Goal: Information Seeking & Learning: Learn about a topic

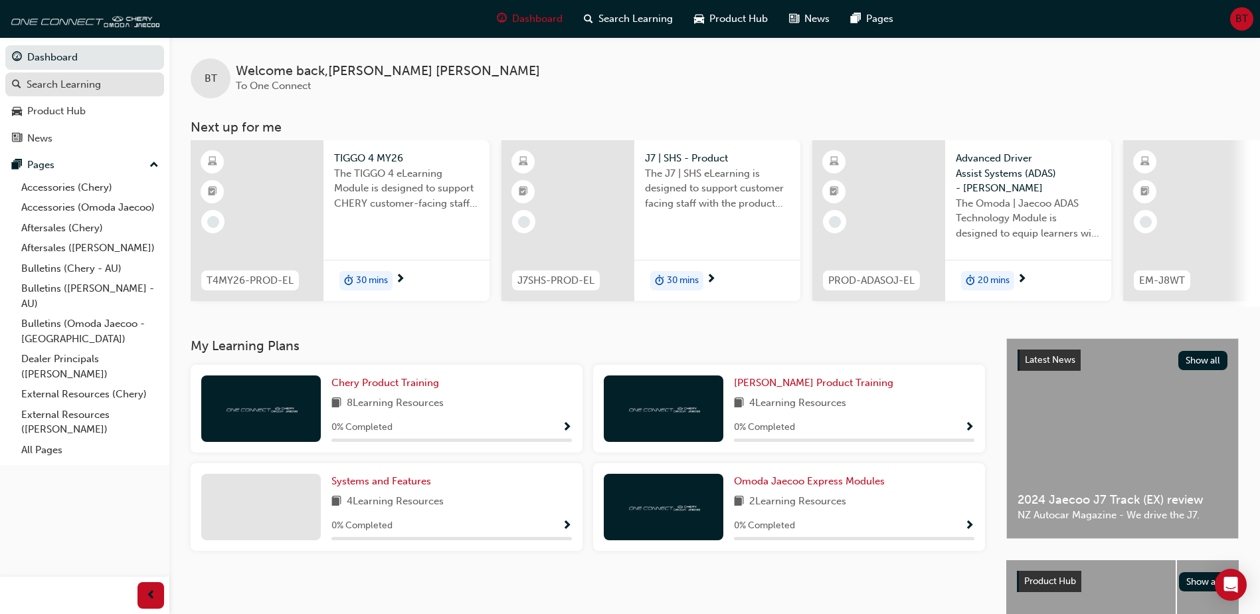
click at [66, 84] on div "Search Learning" at bounding box center [64, 84] width 74 height 15
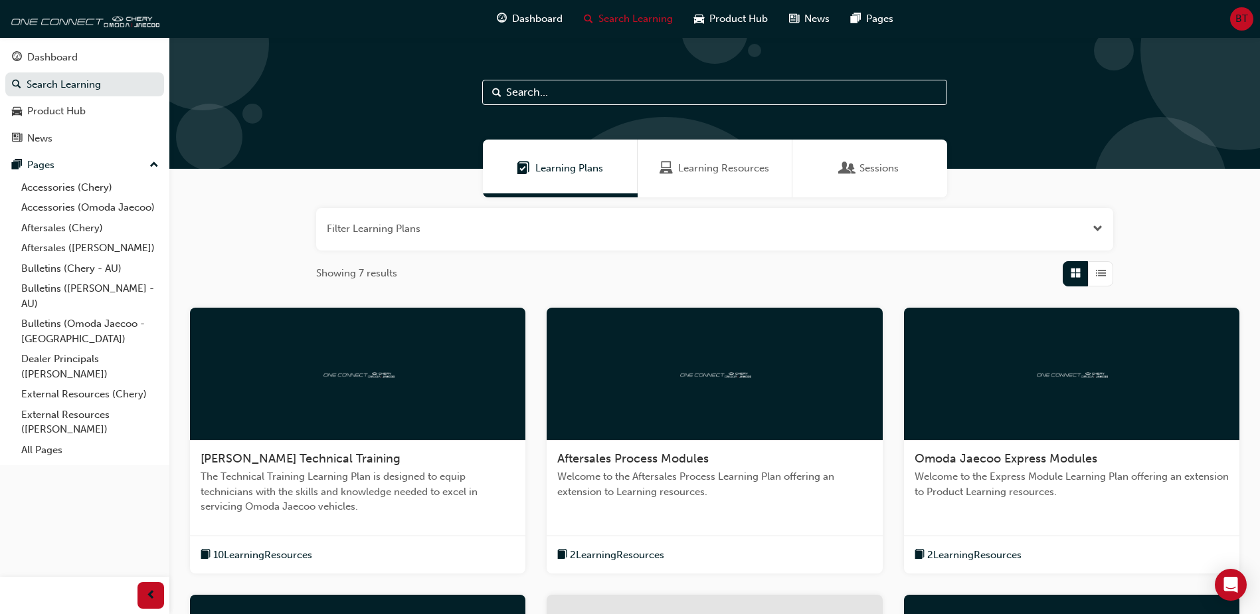
click at [640, 459] on span "Aftersales Process Modules" at bounding box center [632, 458] width 151 height 15
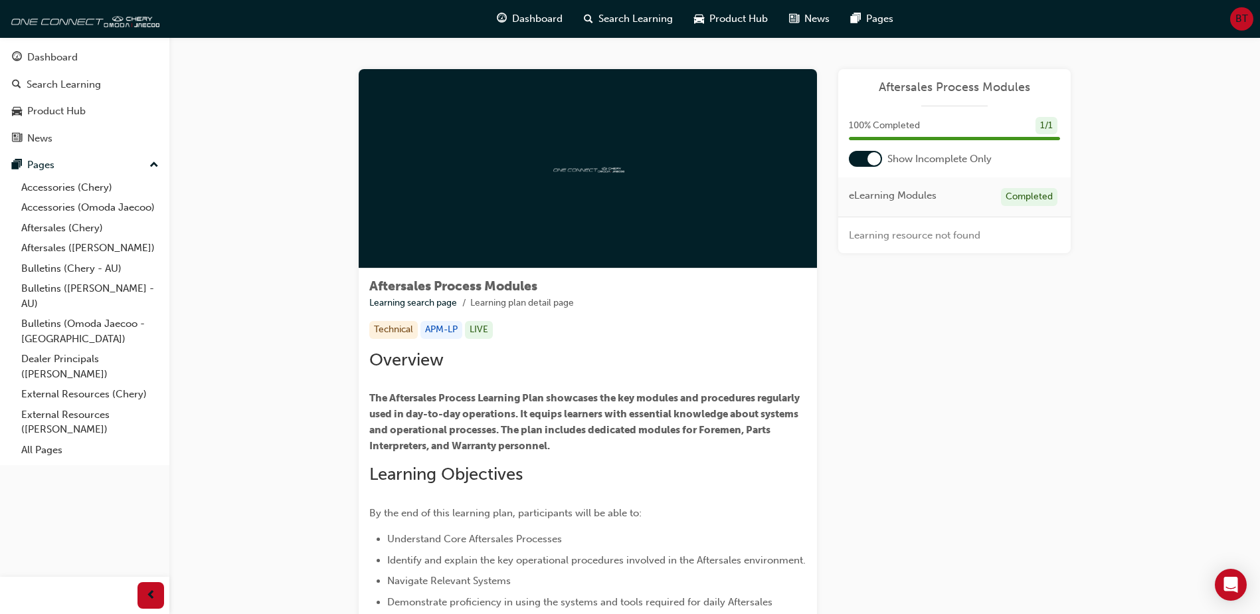
click at [619, 163] on img at bounding box center [587, 168] width 73 height 13
click at [554, 175] on div at bounding box center [588, 168] width 458 height 199
click at [650, 221] on div at bounding box center [588, 168] width 458 height 199
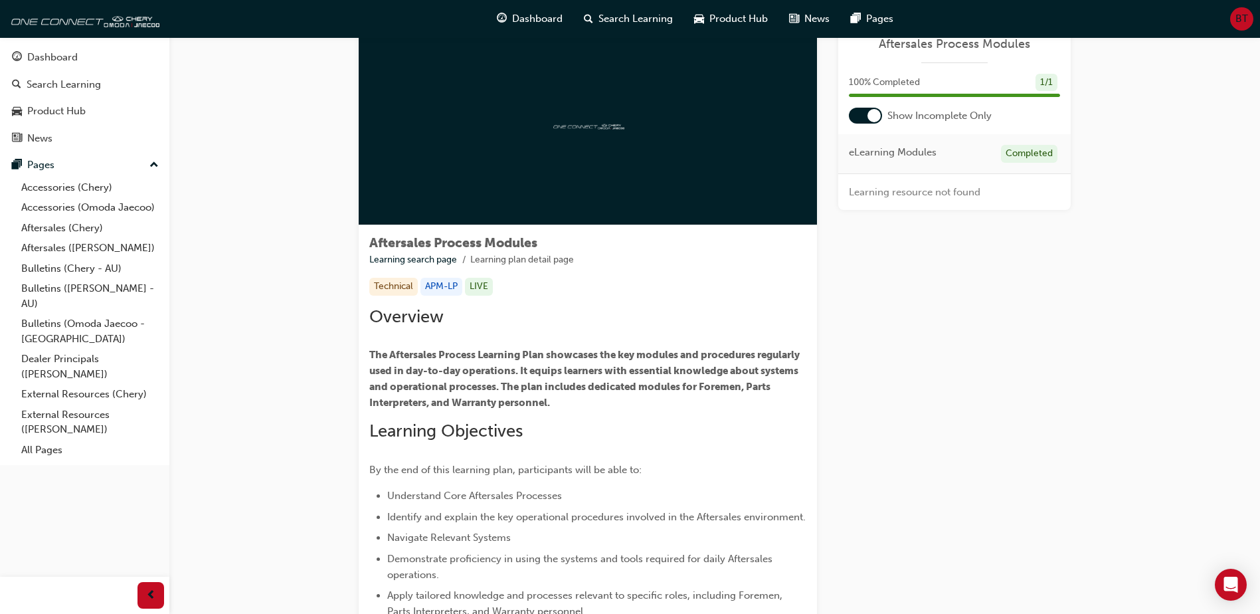
scroll to position [66, 0]
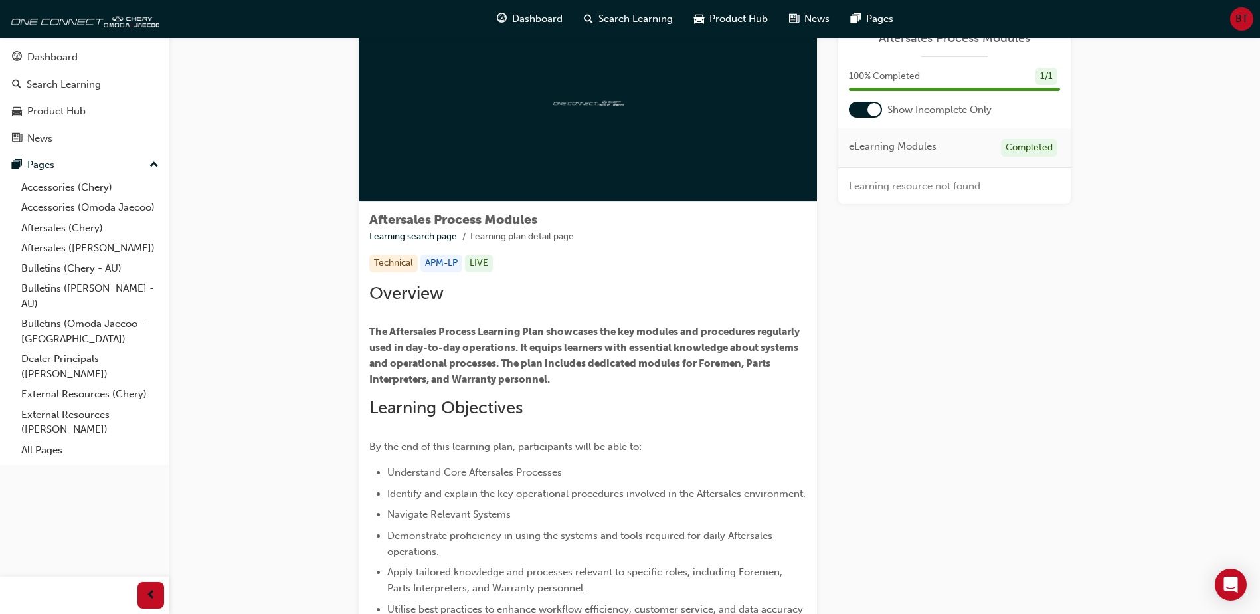
click at [612, 126] on div at bounding box center [588, 102] width 458 height 199
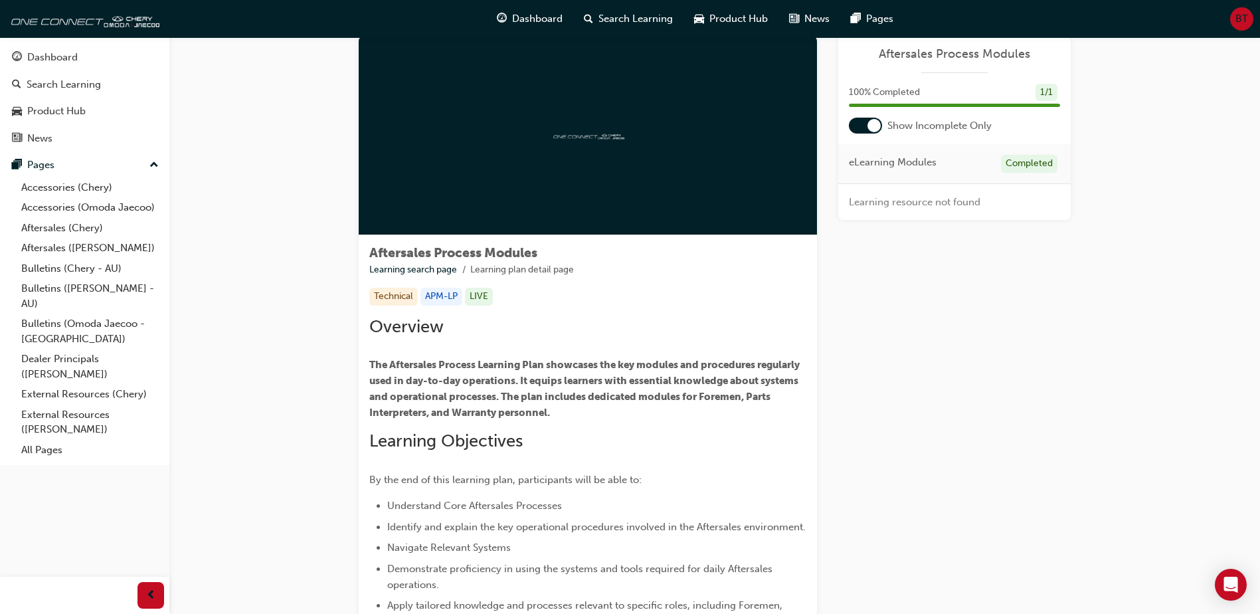
scroll to position [0, 0]
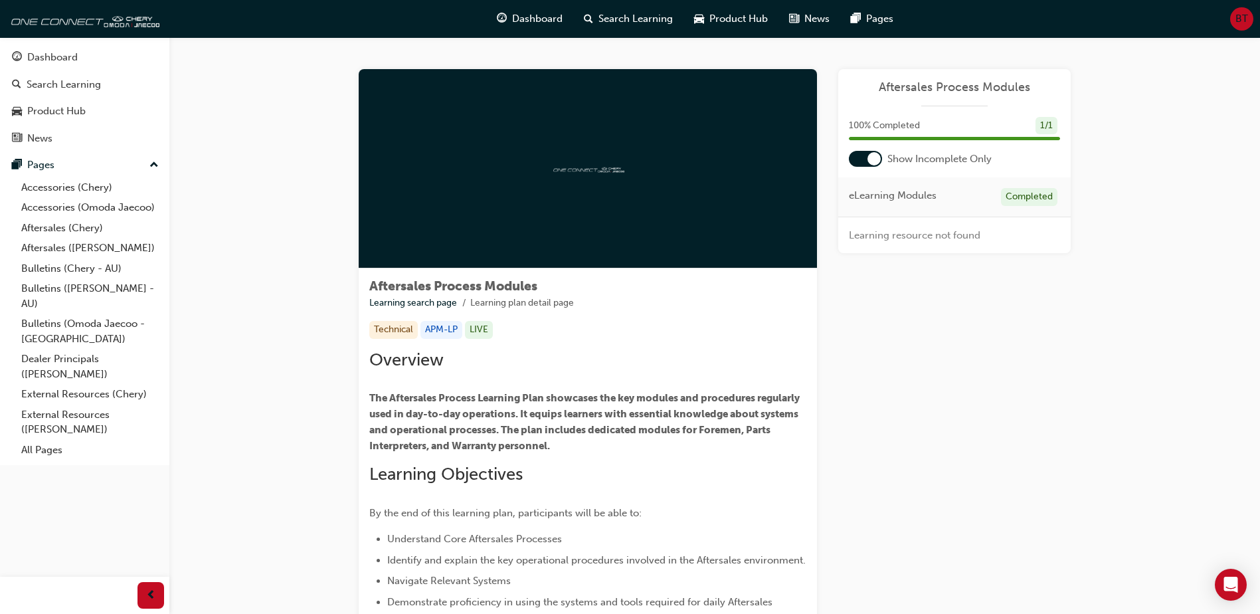
click at [668, 169] on div at bounding box center [588, 168] width 458 height 199
click at [565, 147] on div at bounding box center [588, 168] width 458 height 199
click at [868, 237] on span "Learning resource not found" at bounding box center [915, 235] width 132 height 12
click at [901, 238] on span "Learning resource not found" at bounding box center [915, 235] width 132 height 12
click at [412, 301] on link "Learning search page" at bounding box center [413, 302] width 88 height 11
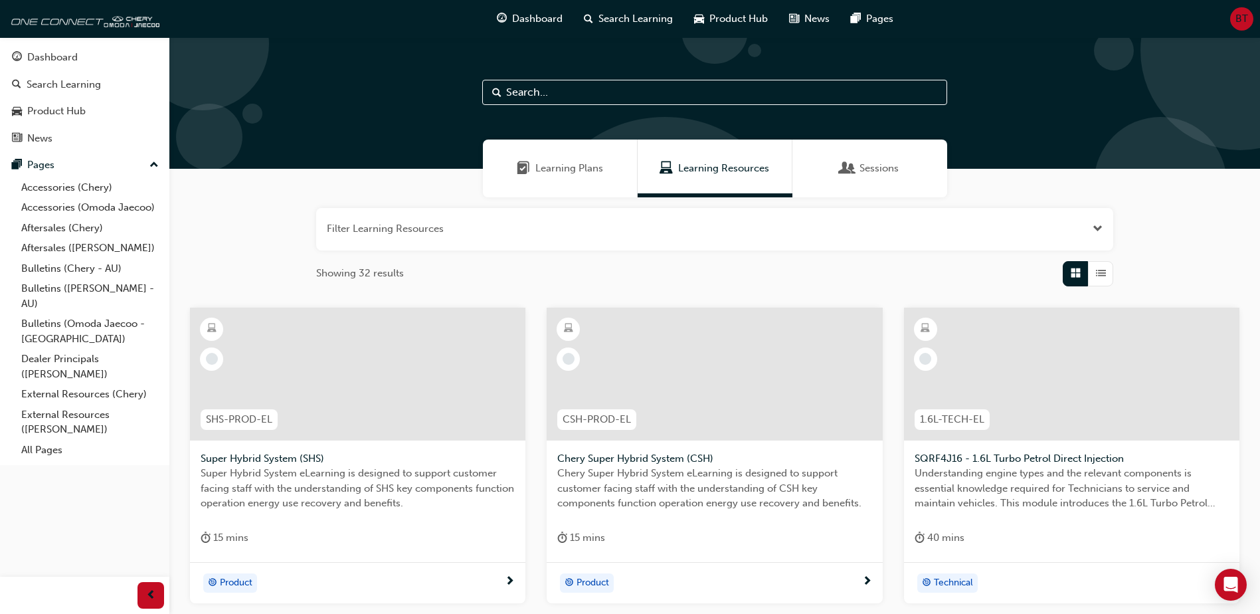
click at [563, 92] on input "text" at bounding box center [714, 92] width 465 height 25
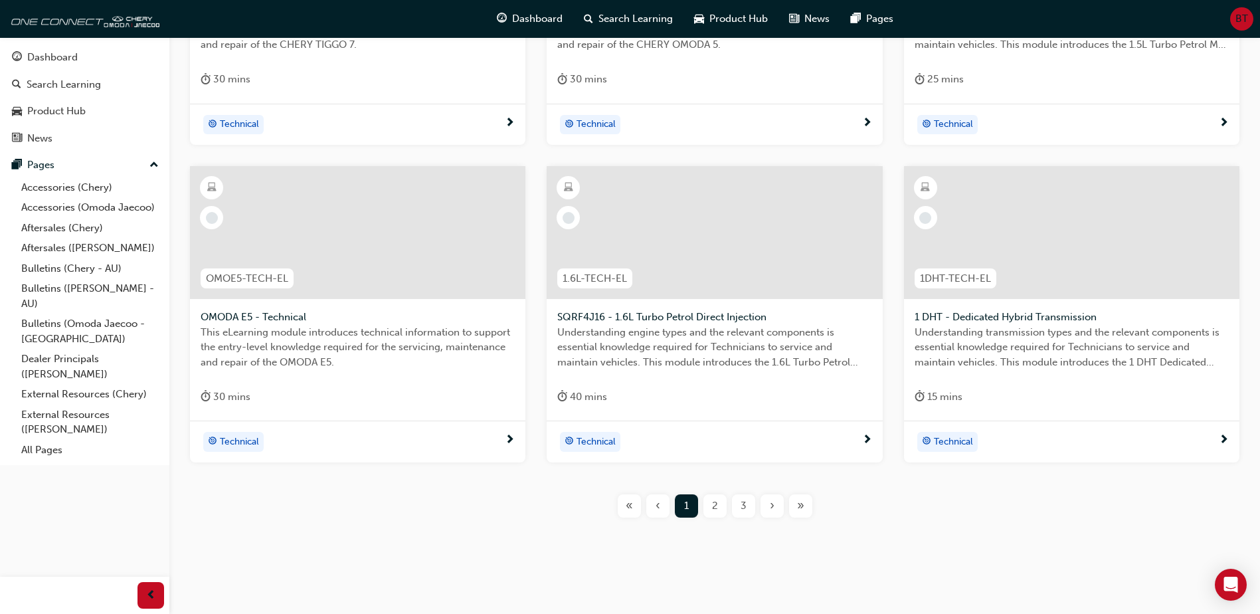
scroll to position [465, 0]
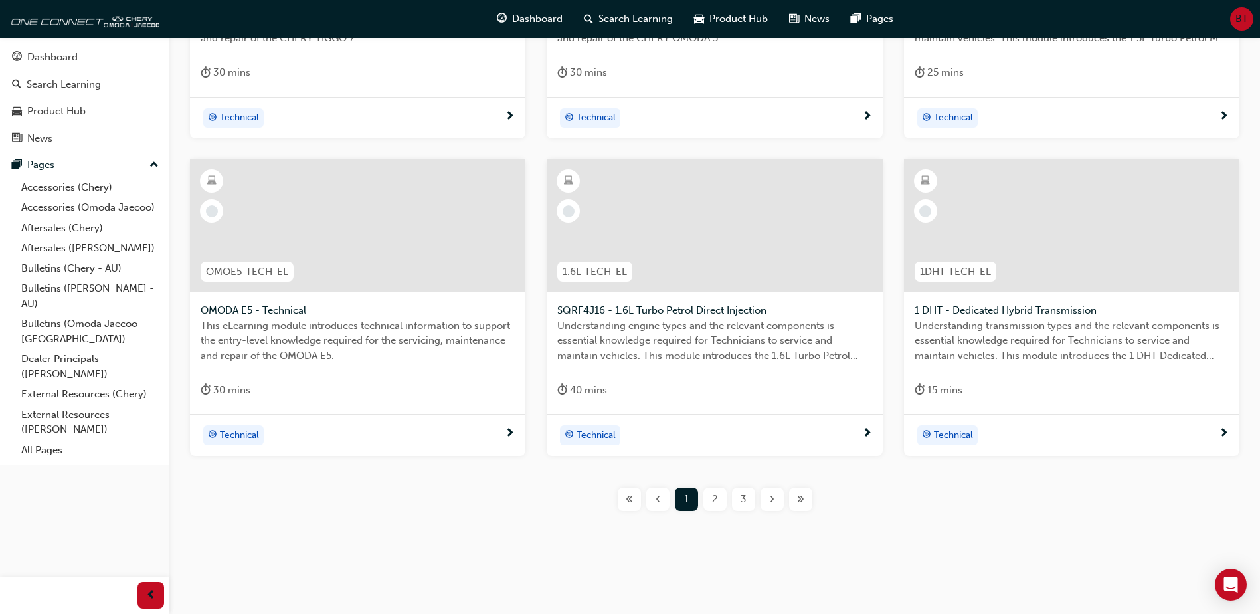
click at [717, 499] on span "2" at bounding box center [715, 499] width 6 height 15
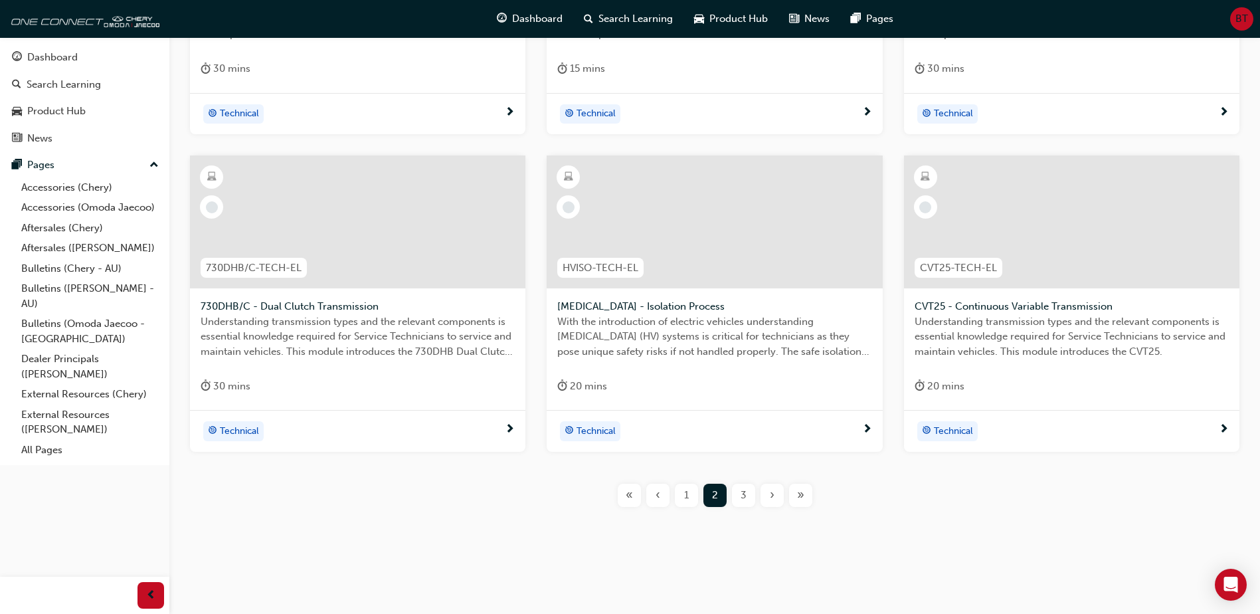
scroll to position [470, 0]
click at [741, 492] on span "3" at bounding box center [744, 494] width 6 height 15
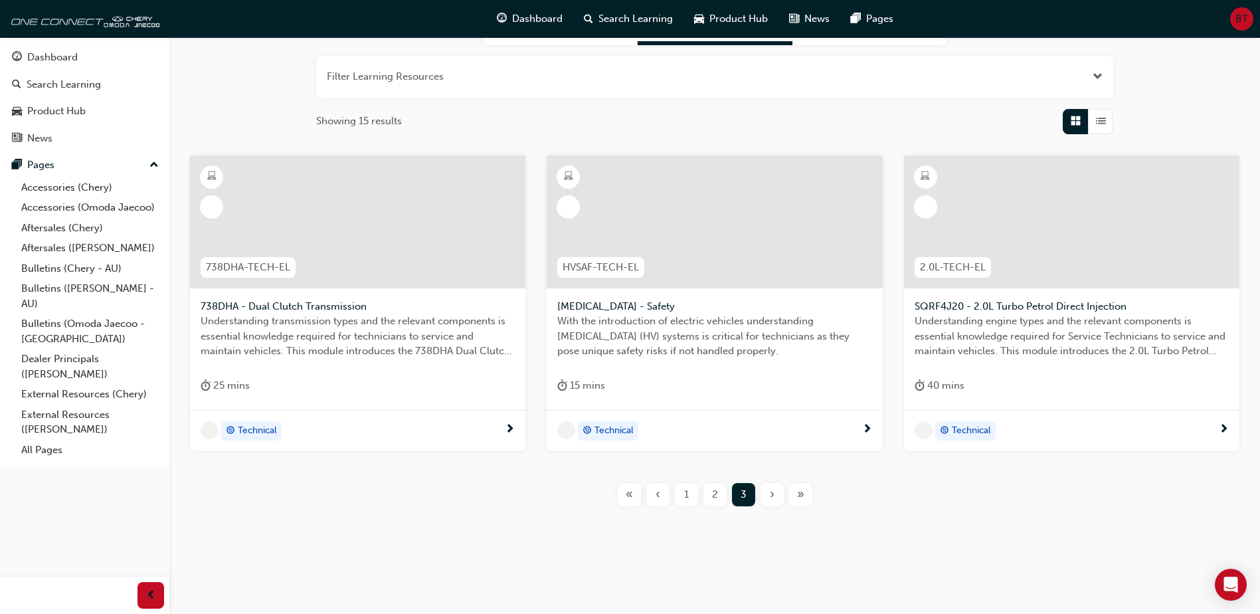
scroll to position [152, 0]
click at [714, 496] on span "2" at bounding box center [715, 494] width 6 height 15
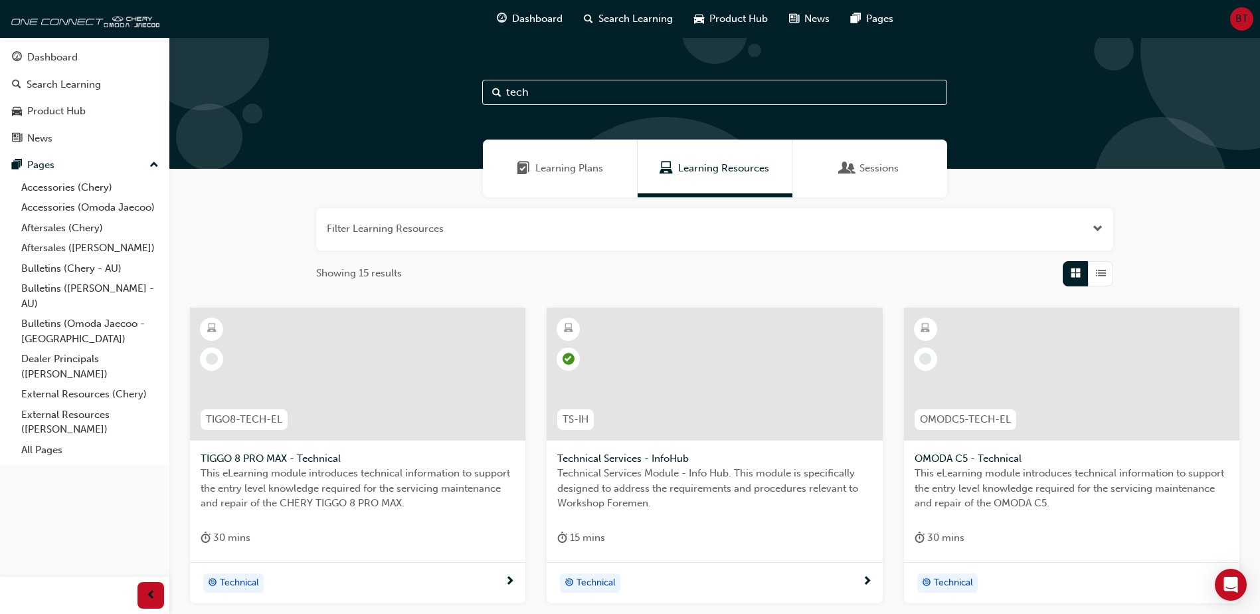
drag, startPoint x: 583, startPoint y: 94, endPoint x: 493, endPoint y: 94, distance: 90.4
click at [493, 94] on div "tech" at bounding box center [714, 92] width 465 height 25
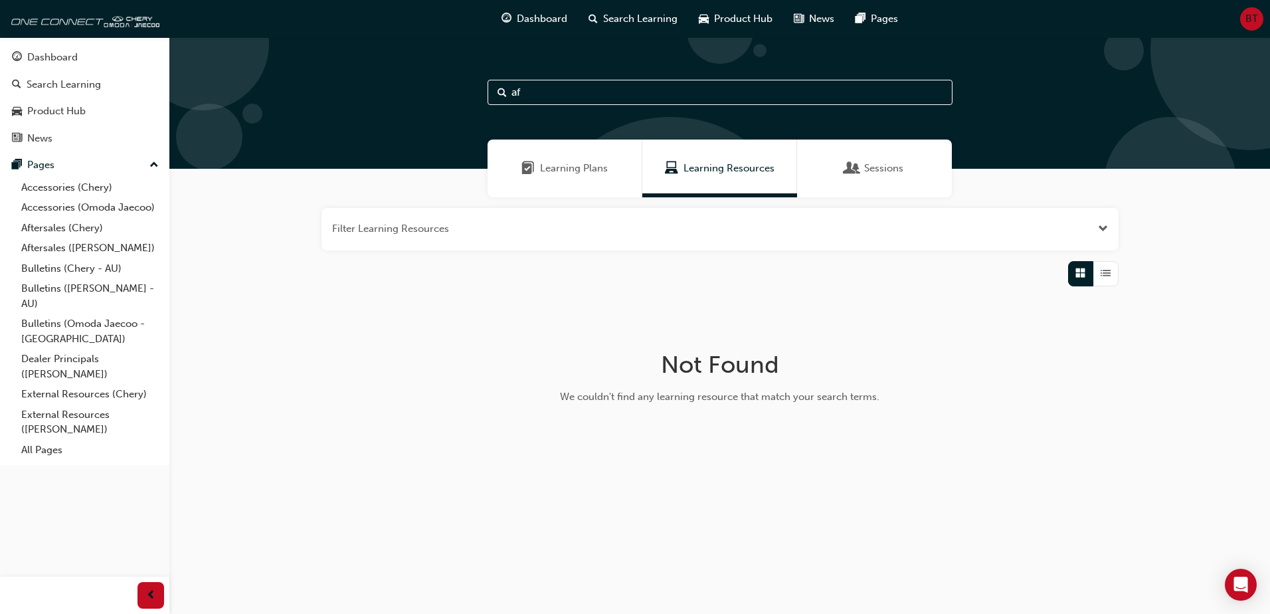
type input "a"
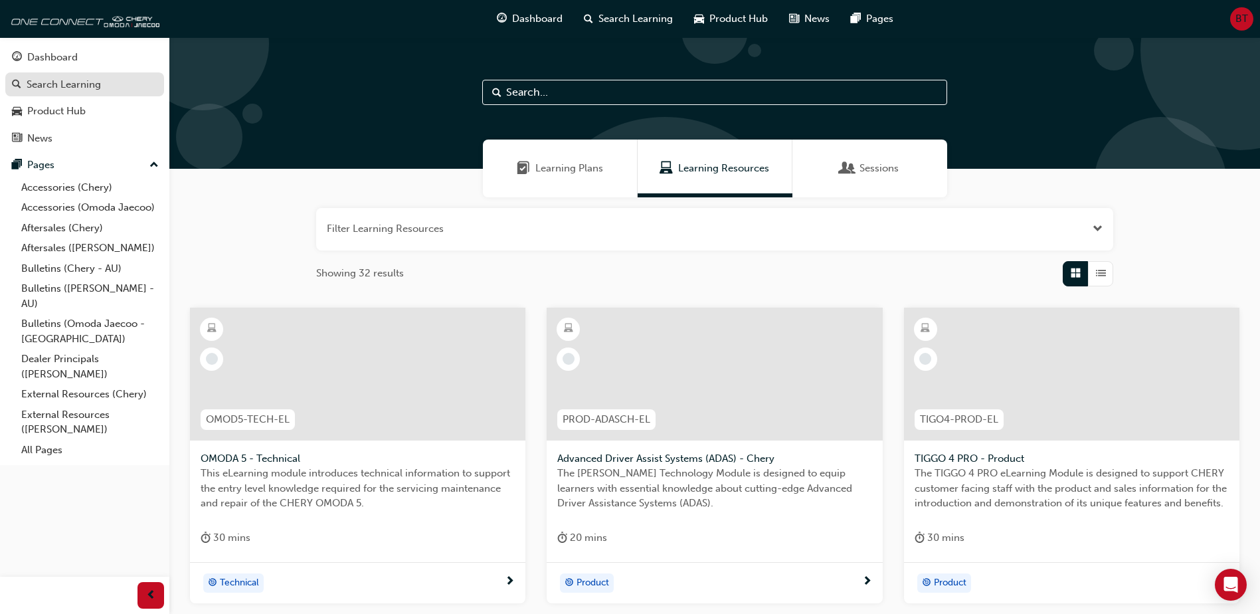
click at [54, 85] on div "Search Learning" at bounding box center [64, 84] width 74 height 15
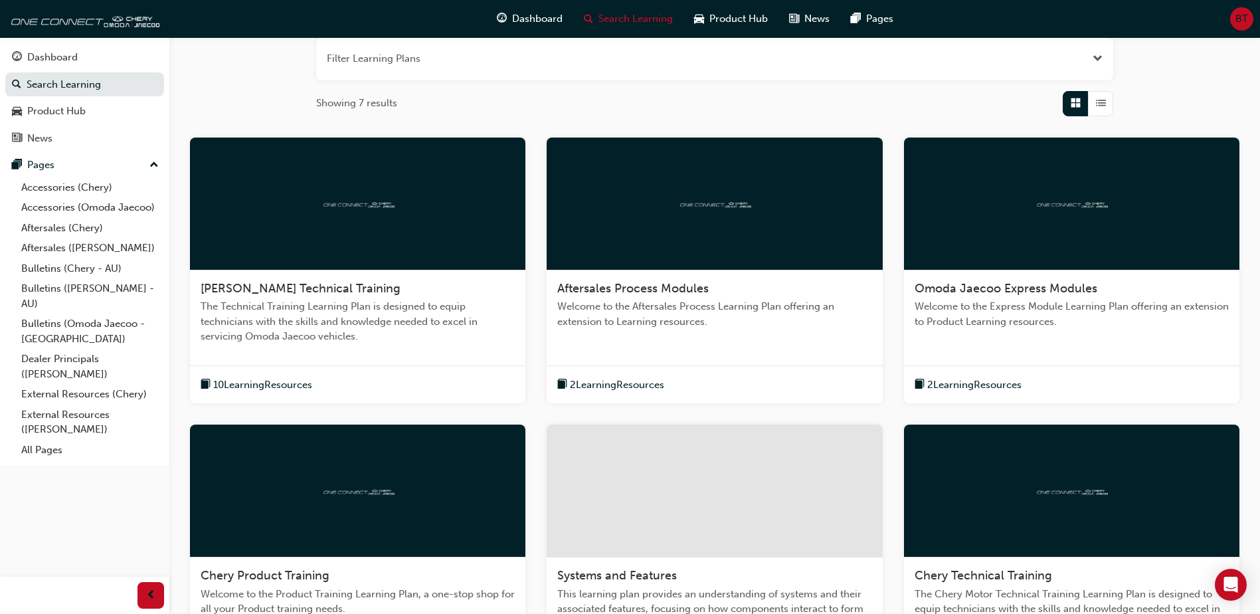
scroll to position [199, 0]
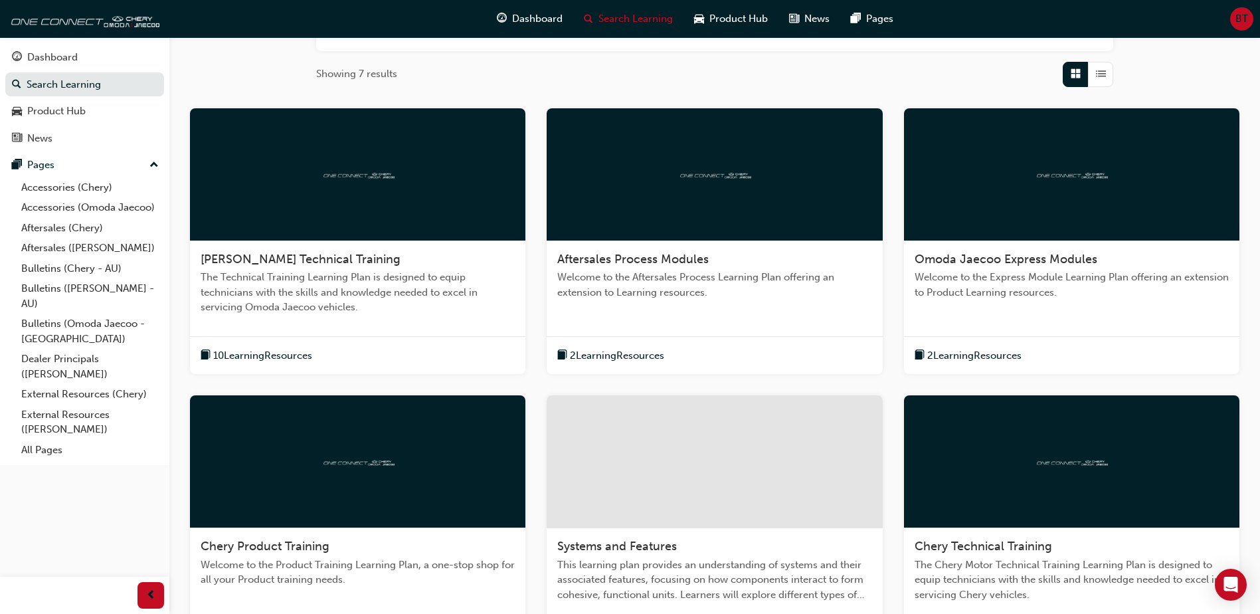
click at [650, 260] on span "Aftersales Process Modules" at bounding box center [632, 259] width 151 height 15
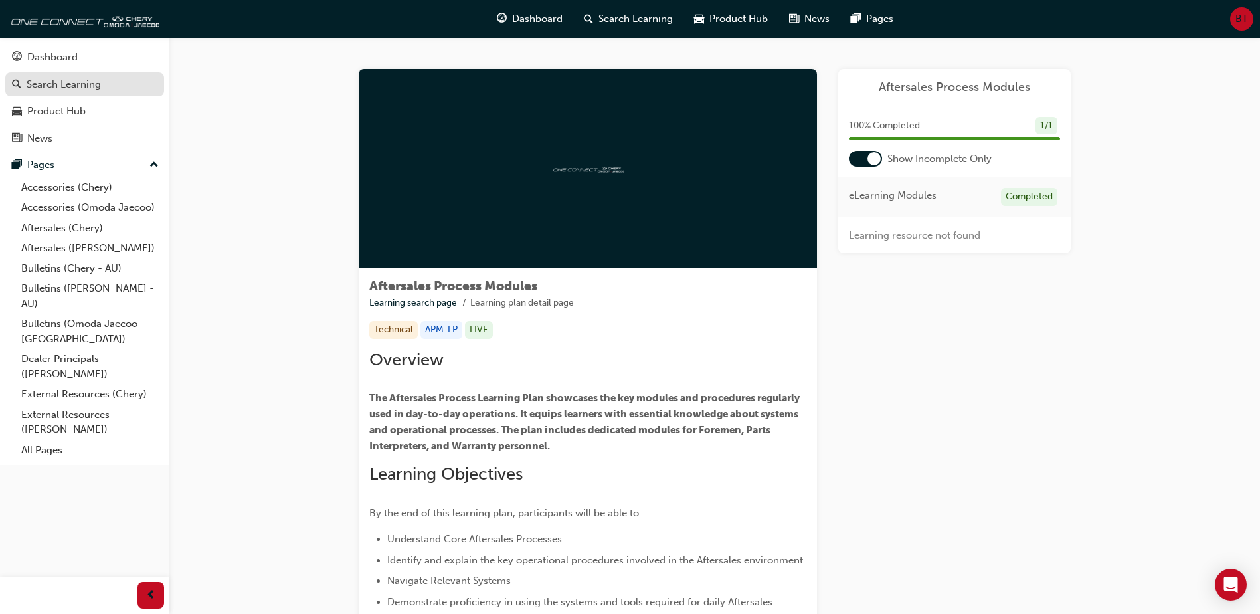
click at [57, 80] on div "Search Learning" at bounding box center [64, 84] width 74 height 15
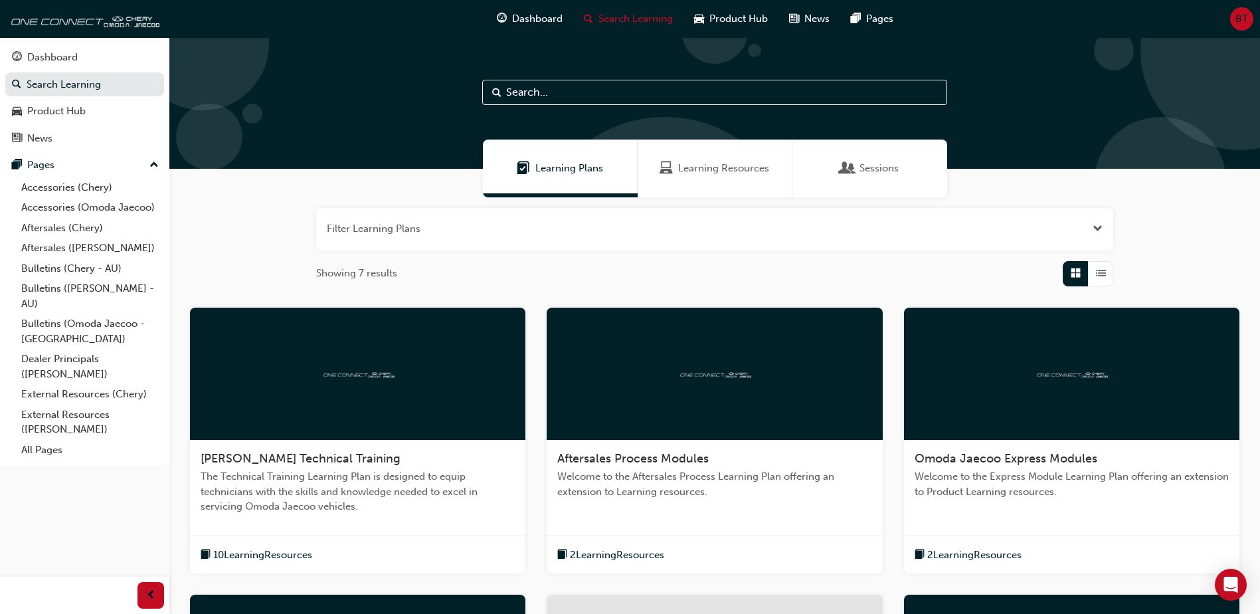
click at [650, 454] on span "Aftersales Process Modules" at bounding box center [632, 458] width 151 height 15
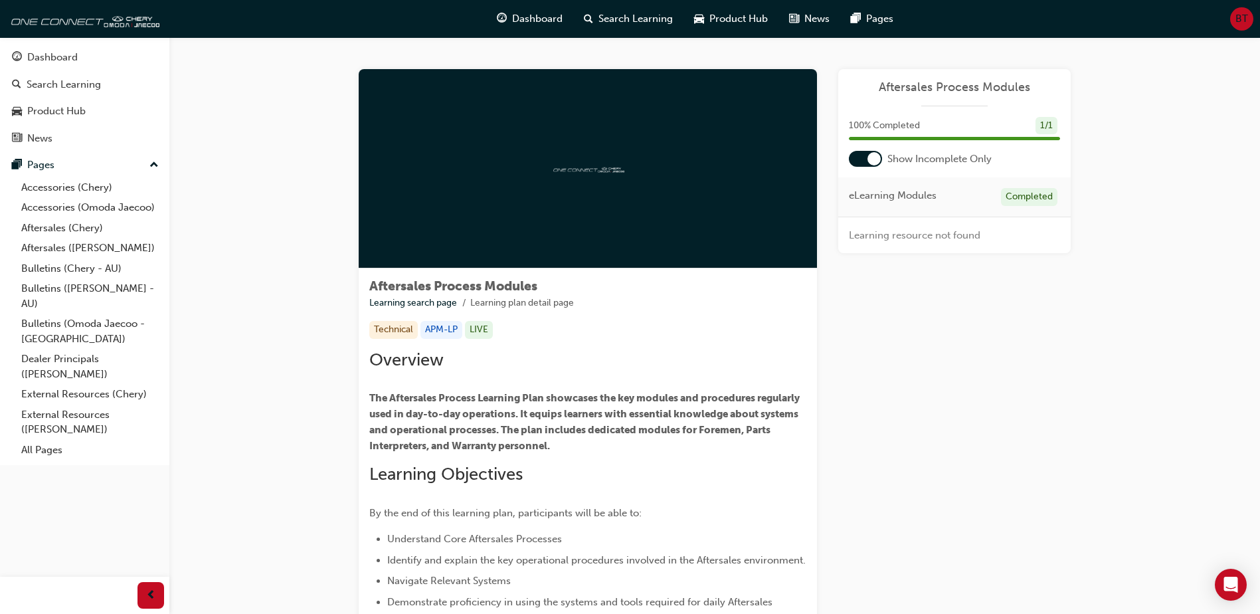
click at [479, 328] on div "LIVE" at bounding box center [479, 330] width 28 height 18
click at [391, 328] on div "Technical" at bounding box center [393, 330] width 49 height 18
click at [439, 330] on div "APM-LP" at bounding box center [442, 330] width 42 height 18
click at [476, 330] on div "LIVE" at bounding box center [479, 330] width 28 height 18
click at [442, 419] on span "The Aftersales Process Learning Plan showcases the key modules and procedures r…" at bounding box center [585, 422] width 433 height 60
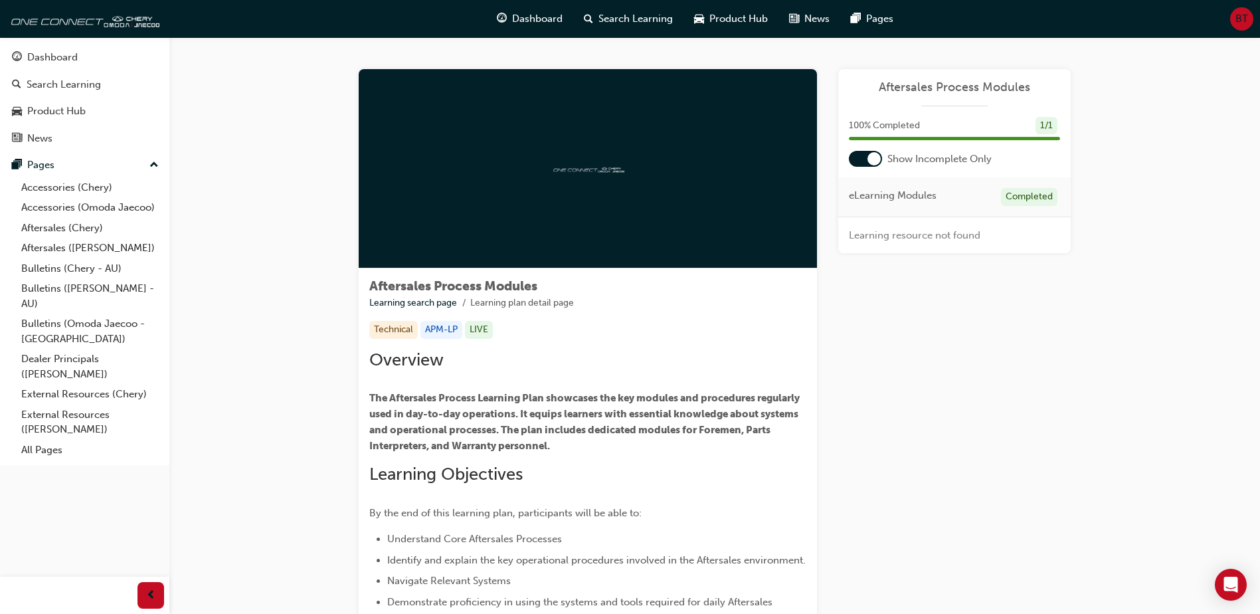
click at [411, 373] on div "Overview The Aftersales Process Learning Plan showcases the key modules and pro…" at bounding box center [587, 524] width 437 height 350
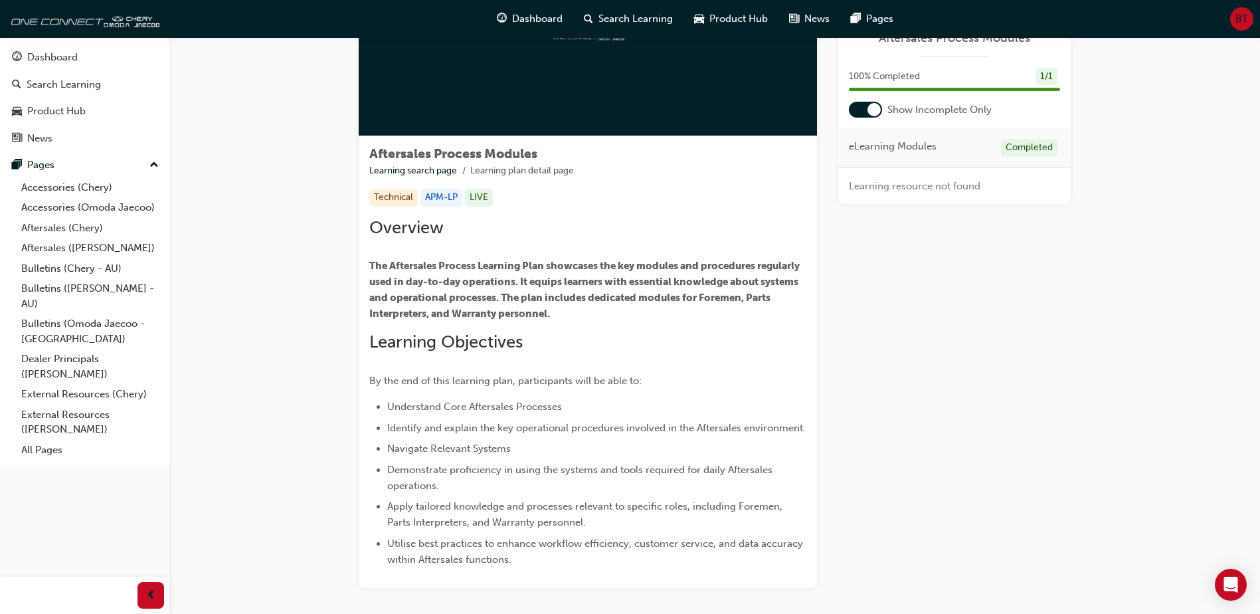
scroll to position [133, 0]
click at [454, 424] on span "Identify and explain the key operational procedures involved in the Aftersales …" at bounding box center [596, 427] width 419 height 12
click at [457, 355] on div "Overview The Aftersales Process Learning Plan showcases the key modules and pro…" at bounding box center [587, 392] width 437 height 350
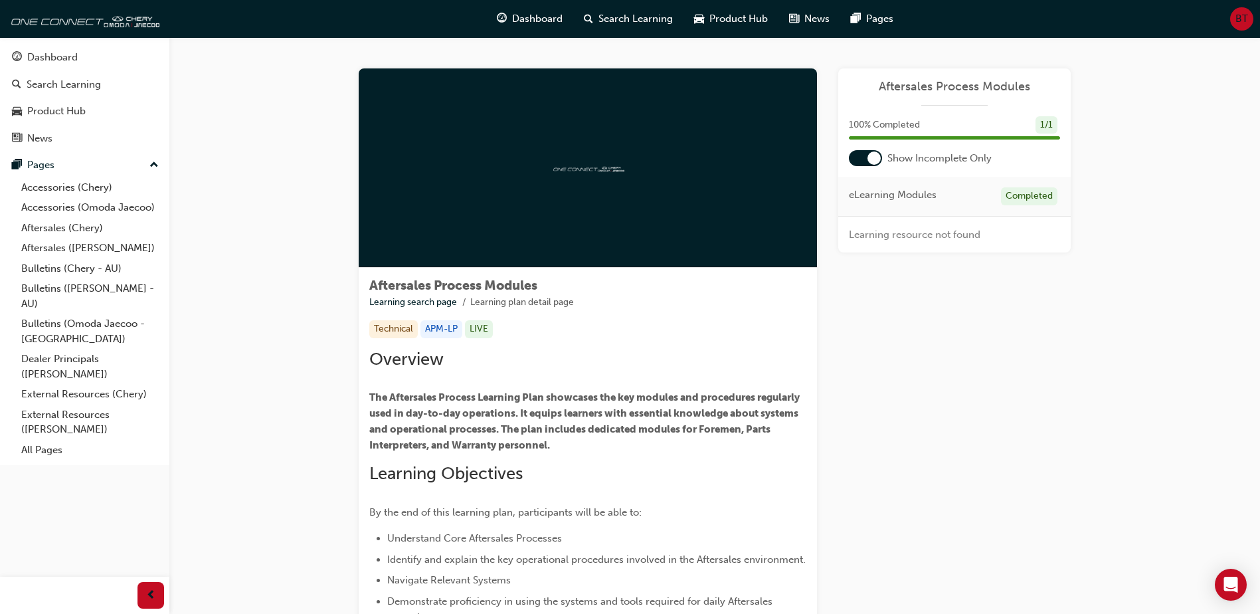
scroll to position [0, 0]
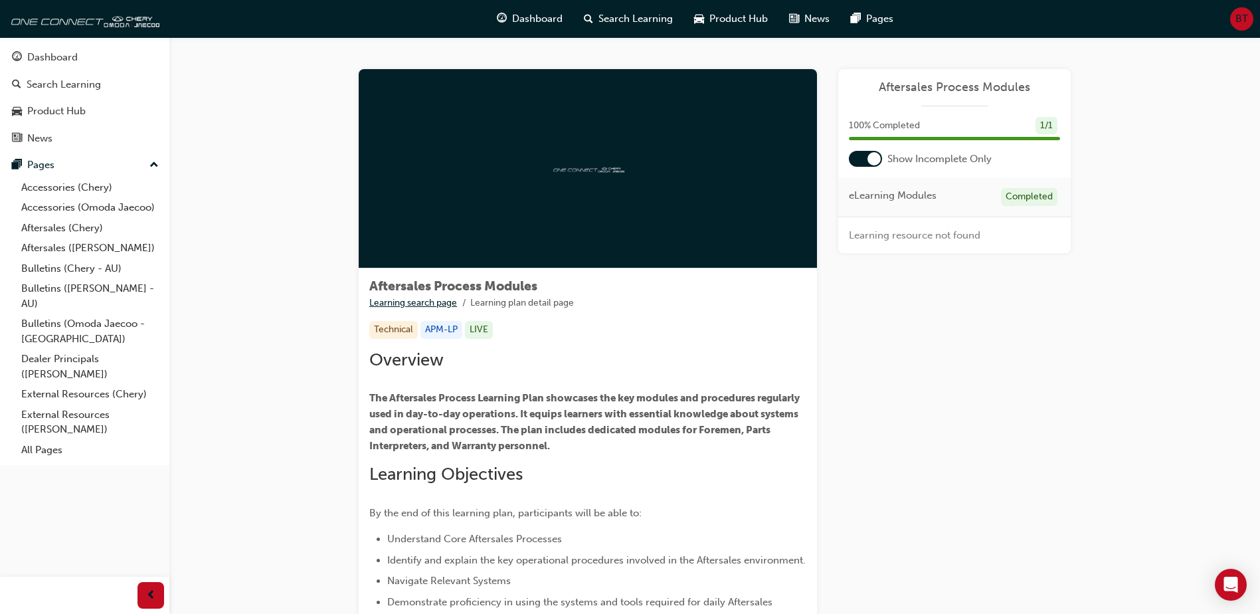
click at [407, 306] on link "Learning search page" at bounding box center [413, 302] width 88 height 11
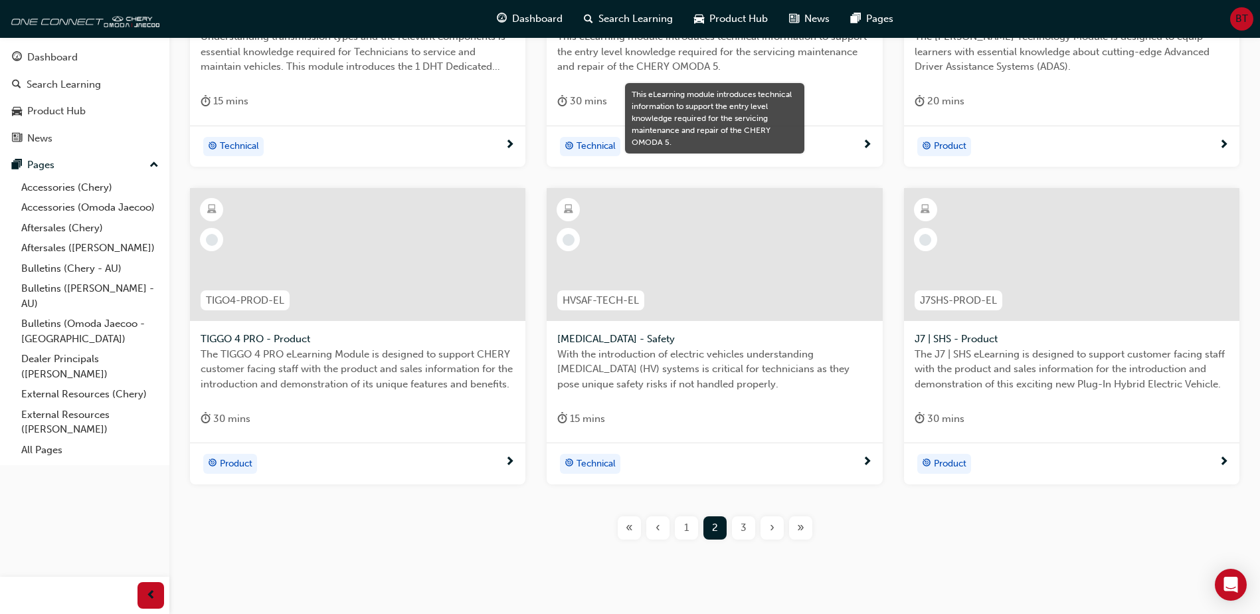
scroll to position [470, 0]
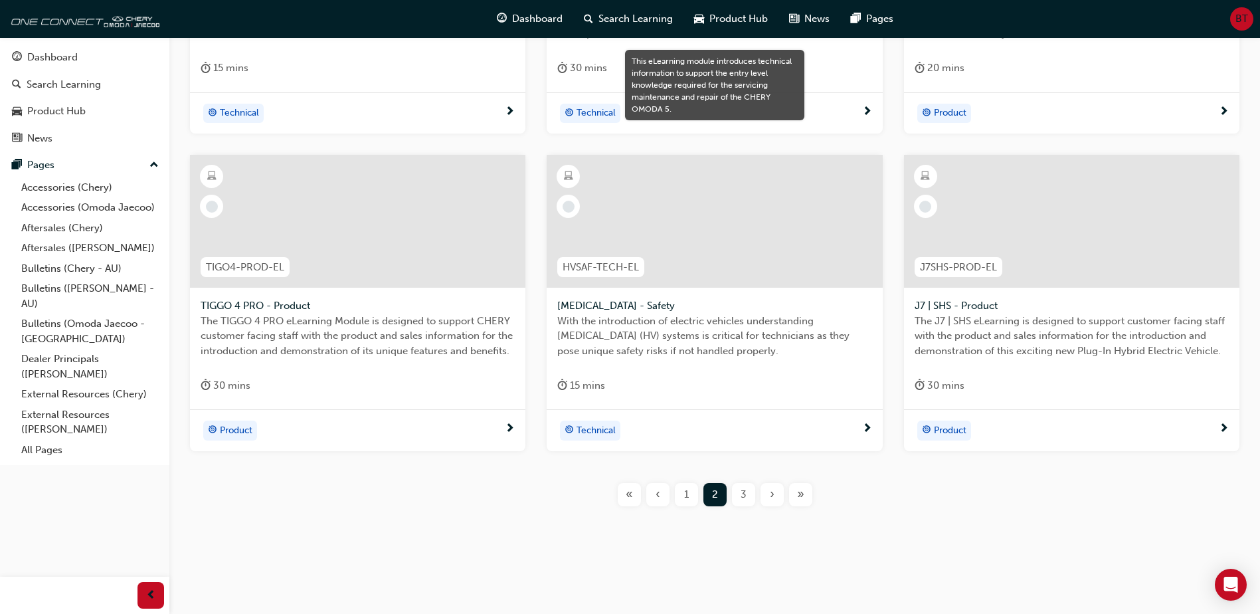
click at [690, 494] on div "1" at bounding box center [686, 494] width 23 height 23
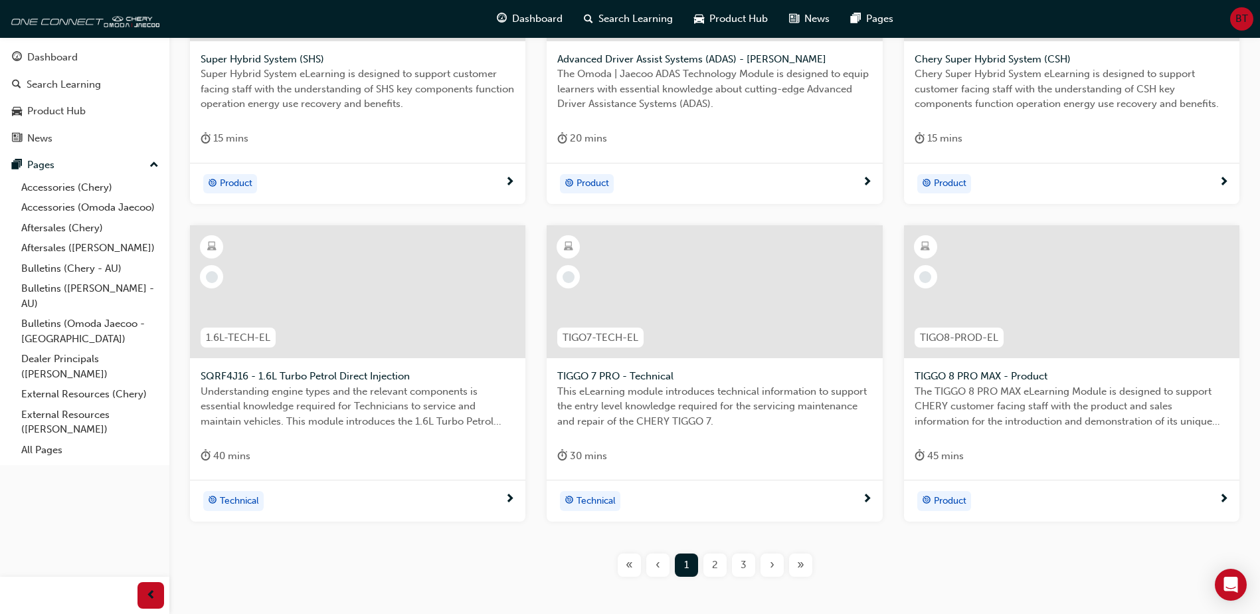
scroll to position [470, 0]
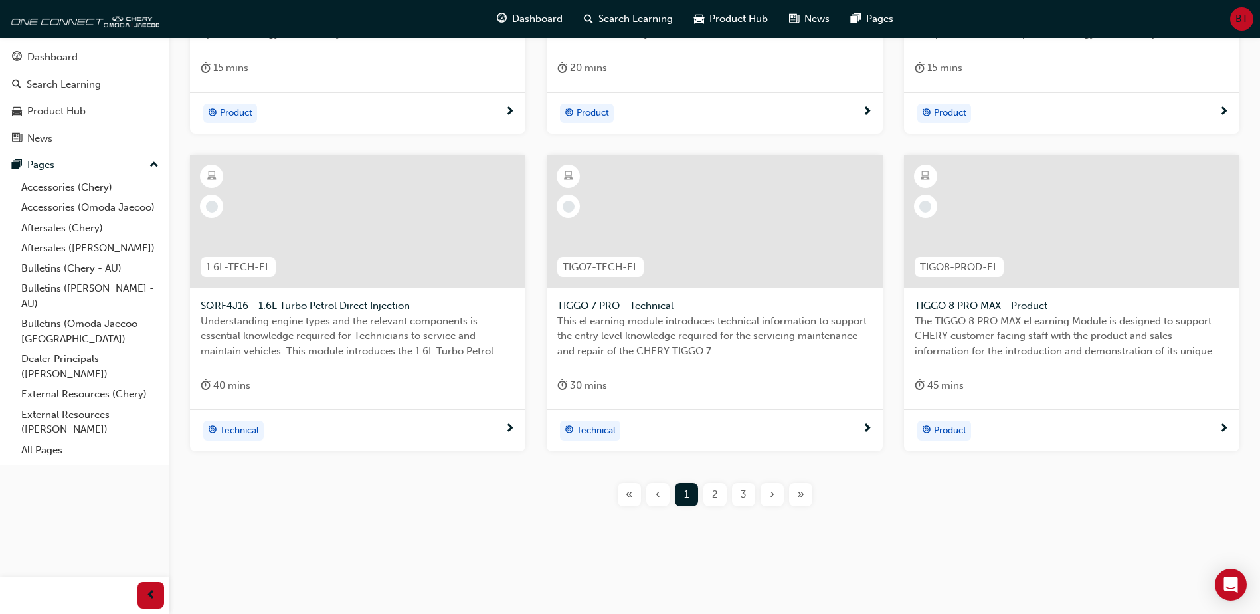
click at [712, 494] on span "2" at bounding box center [715, 494] width 6 height 15
click at [746, 495] on span "3" at bounding box center [744, 494] width 6 height 15
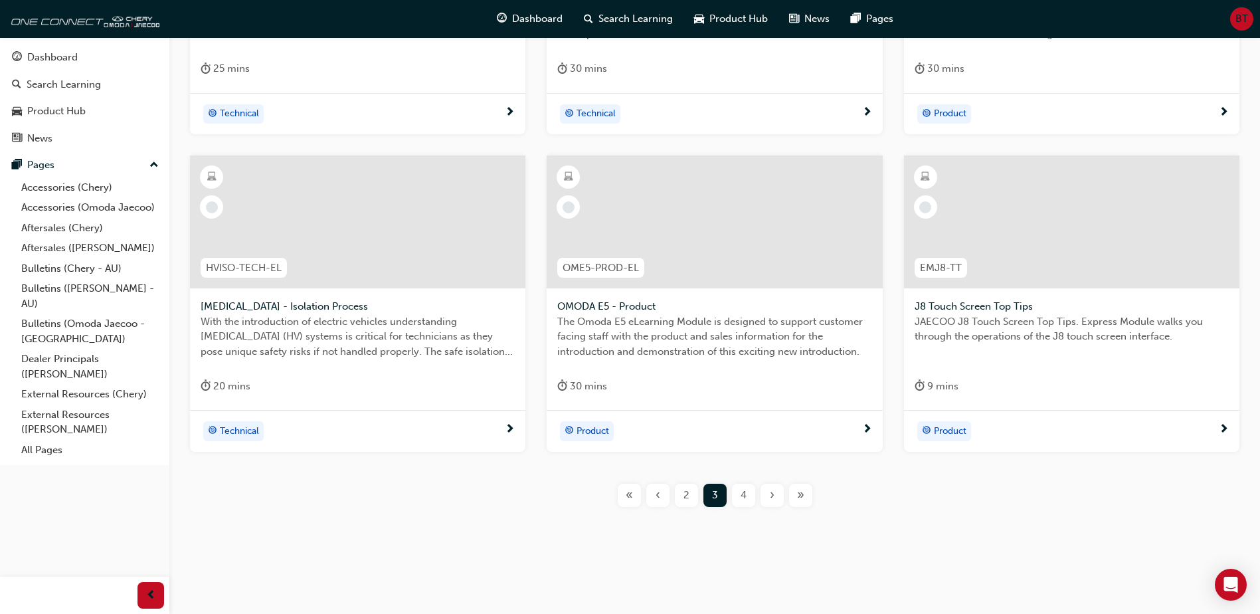
scroll to position [470, 0]
click at [746, 498] on span "4" at bounding box center [744, 494] width 6 height 15
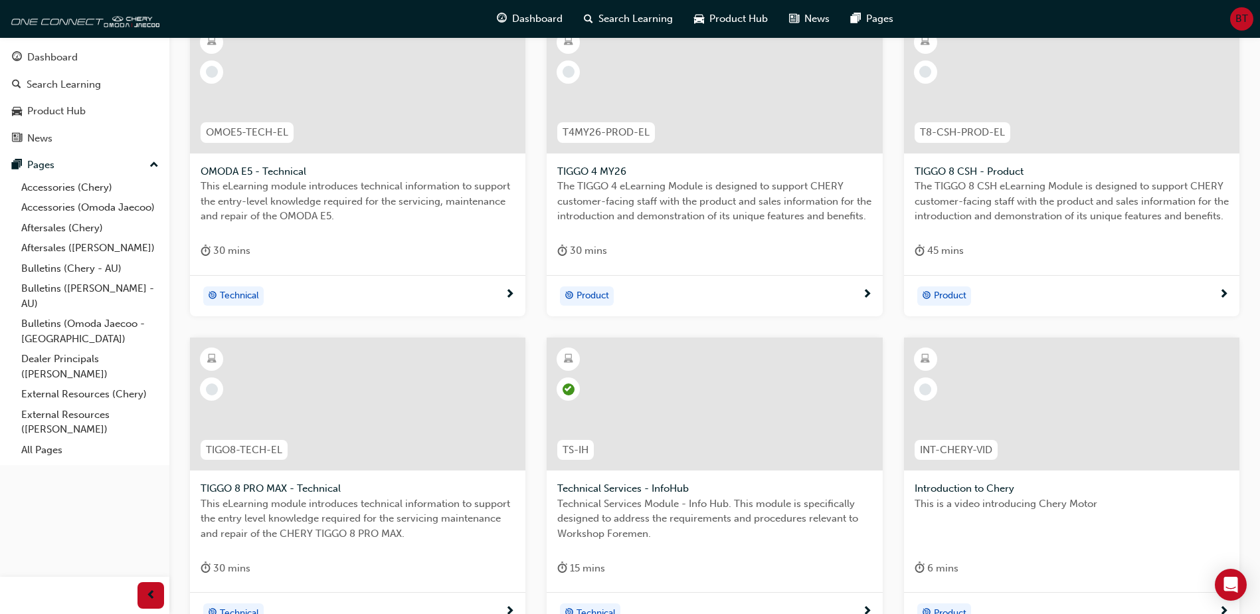
scroll to position [465, 0]
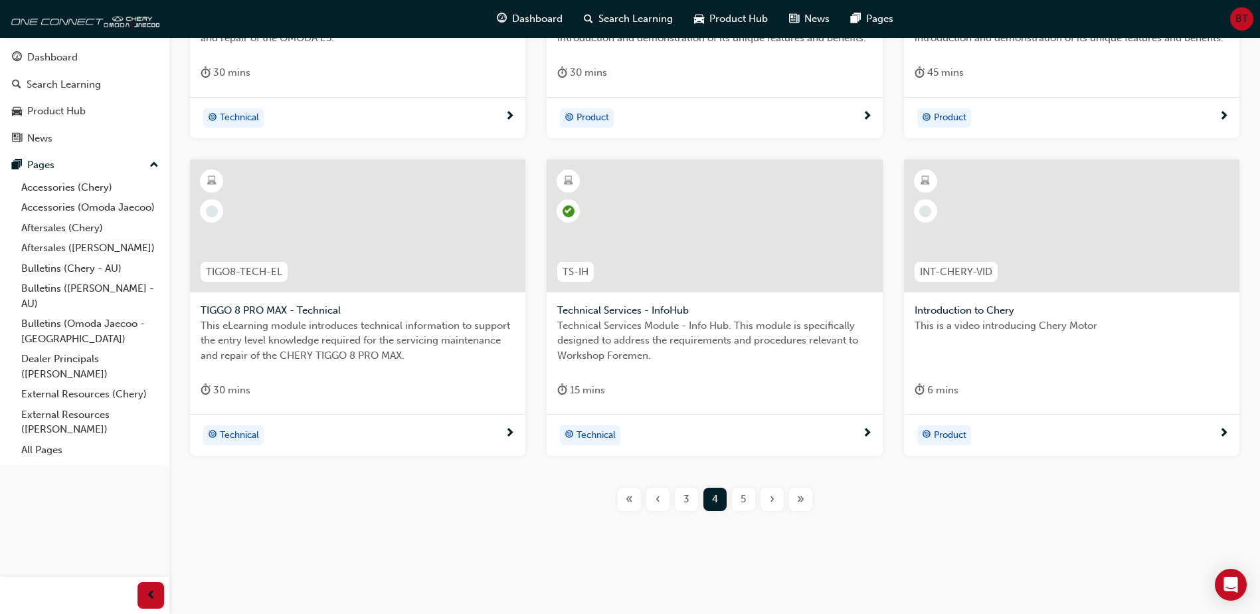
click at [734, 501] on div "5" at bounding box center [743, 499] width 23 height 23
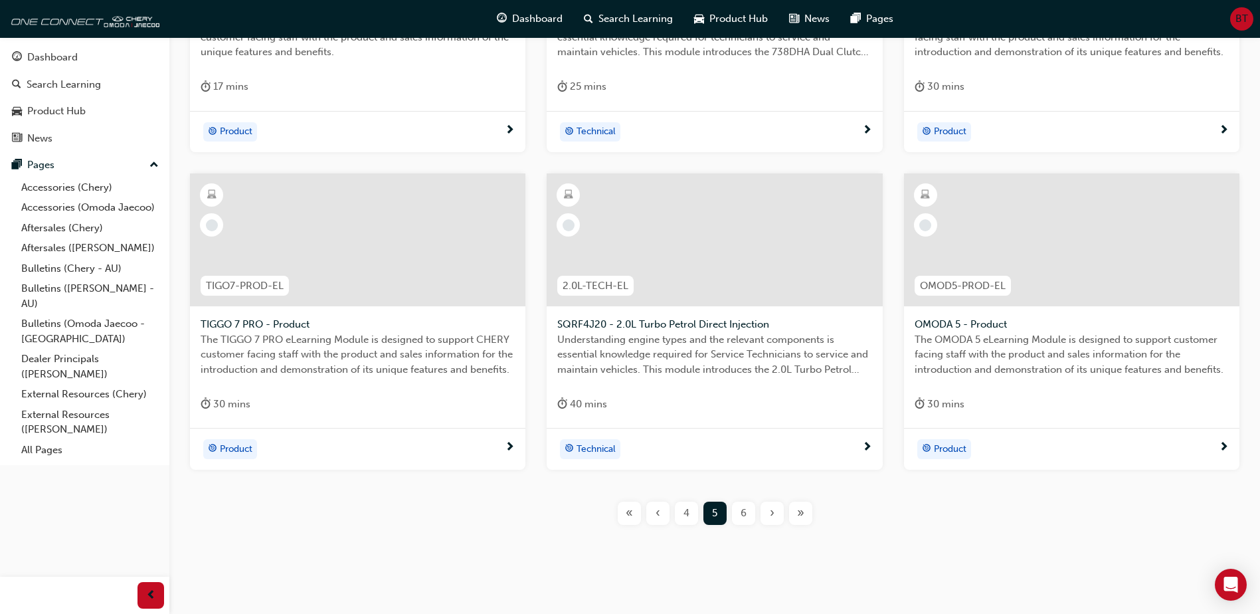
scroll to position [470, 0]
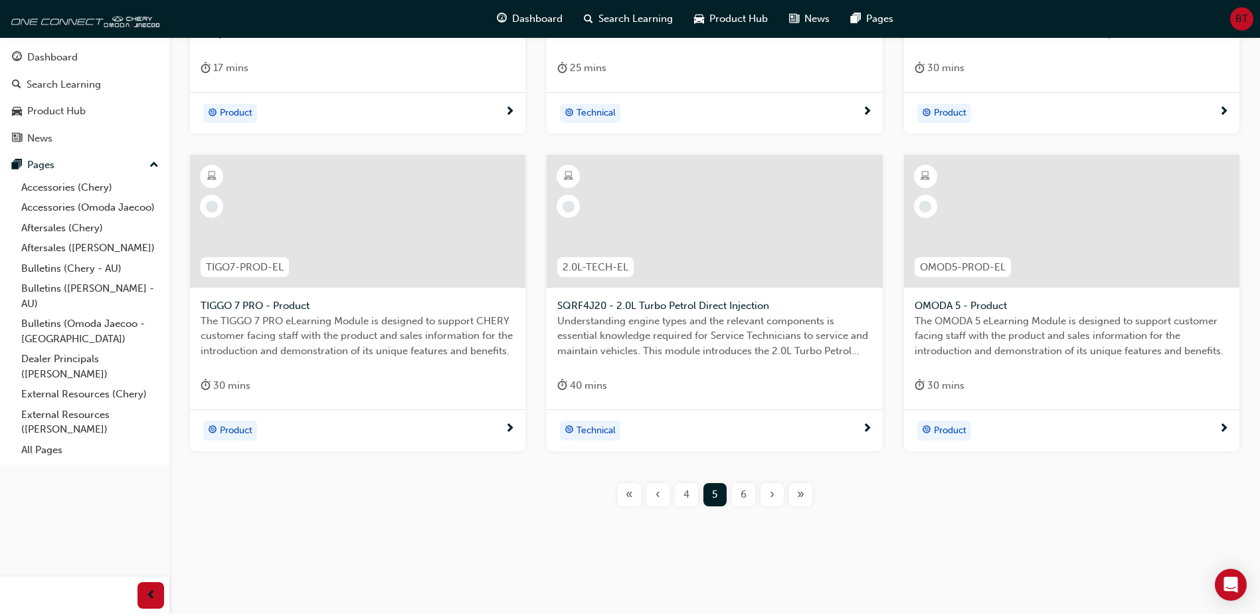
click at [742, 490] on span "6" at bounding box center [744, 494] width 6 height 15
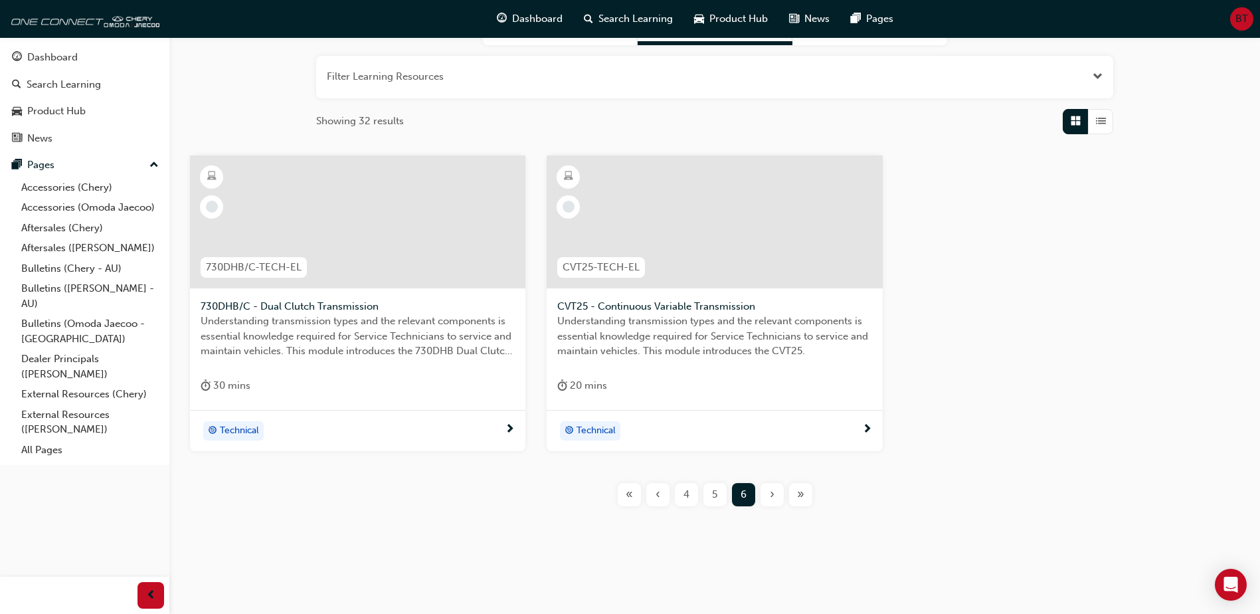
scroll to position [152, 0]
click at [630, 493] on span "«" at bounding box center [629, 494] width 7 height 15
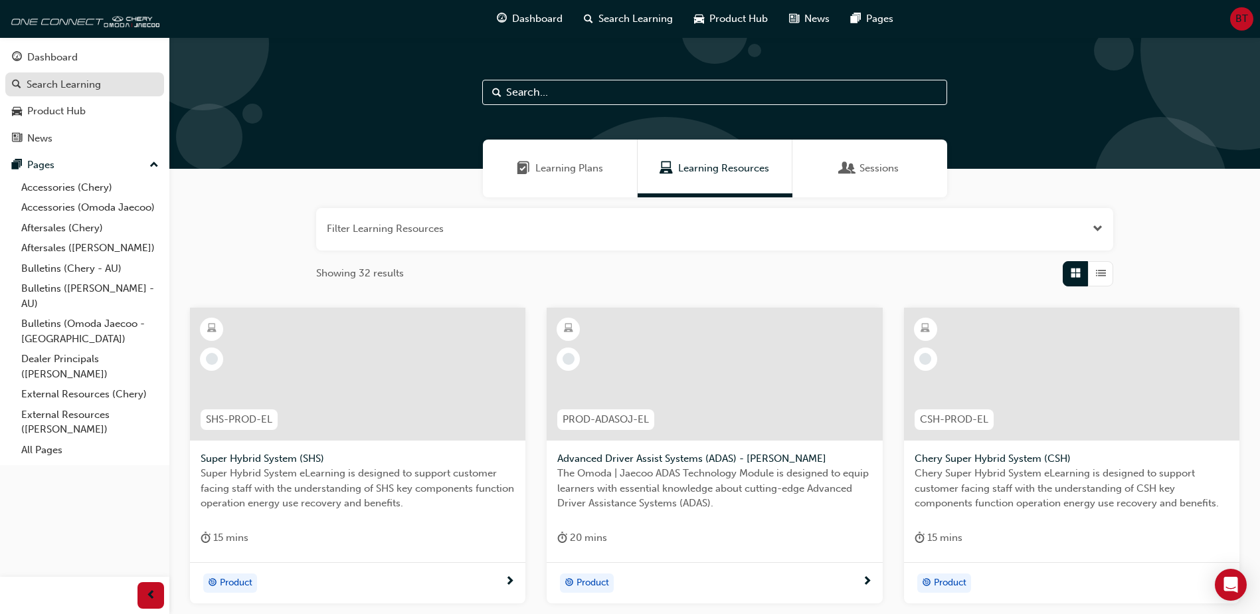
click at [88, 86] on div "Search Learning" at bounding box center [64, 84] width 74 height 15
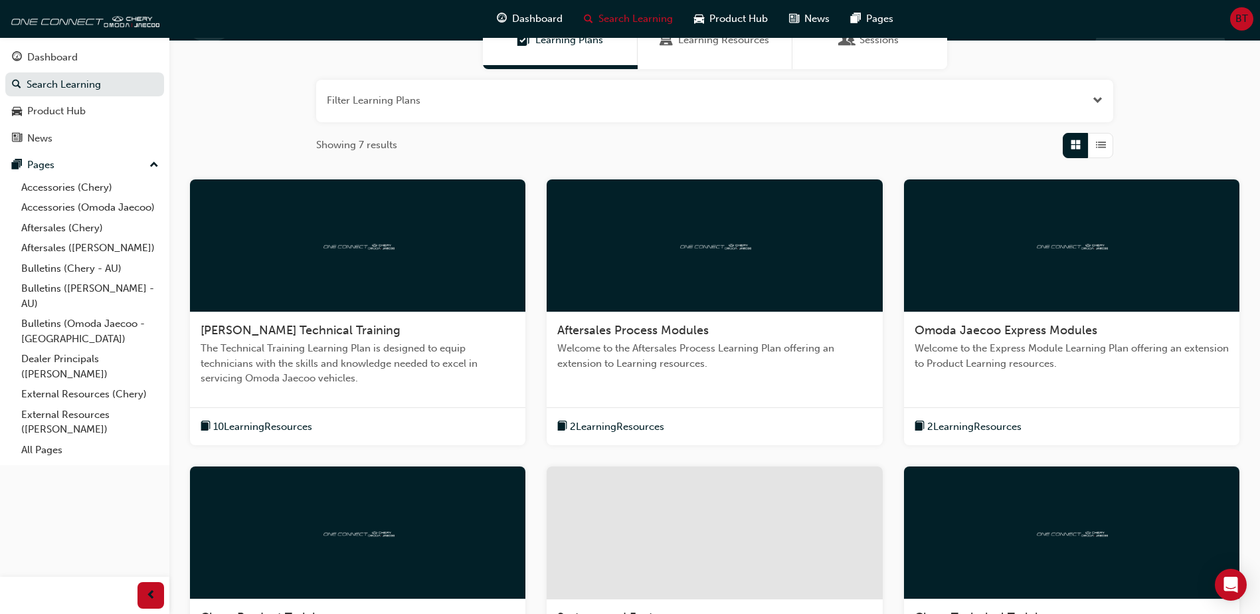
scroll to position [133, 0]
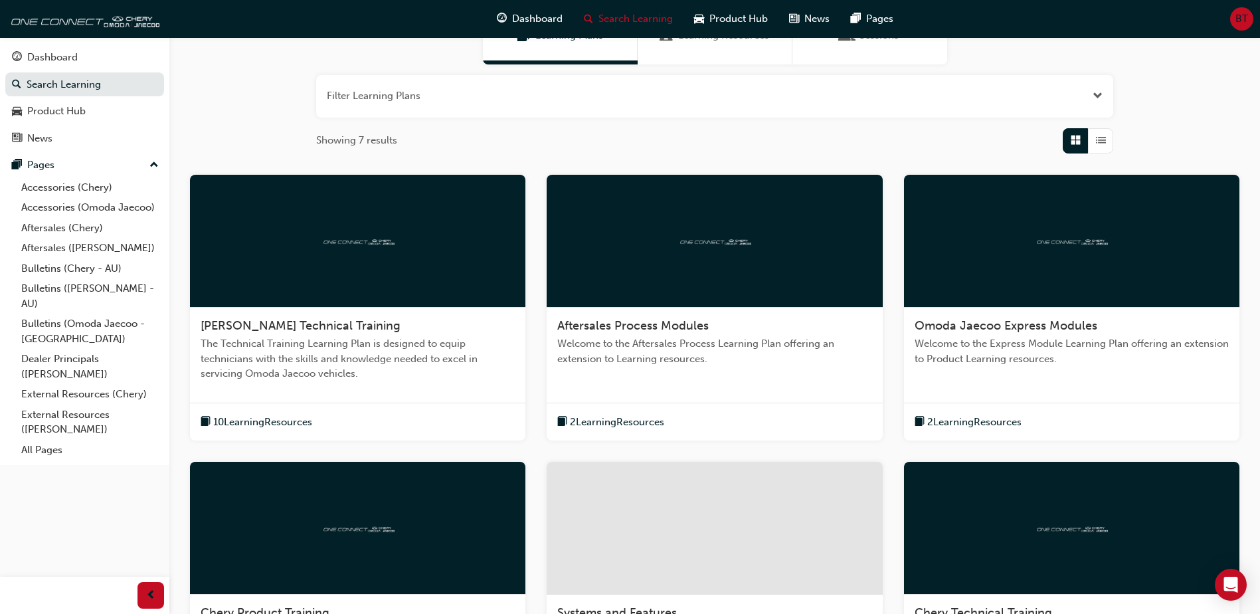
click at [674, 250] on div at bounding box center [715, 241] width 336 height 133
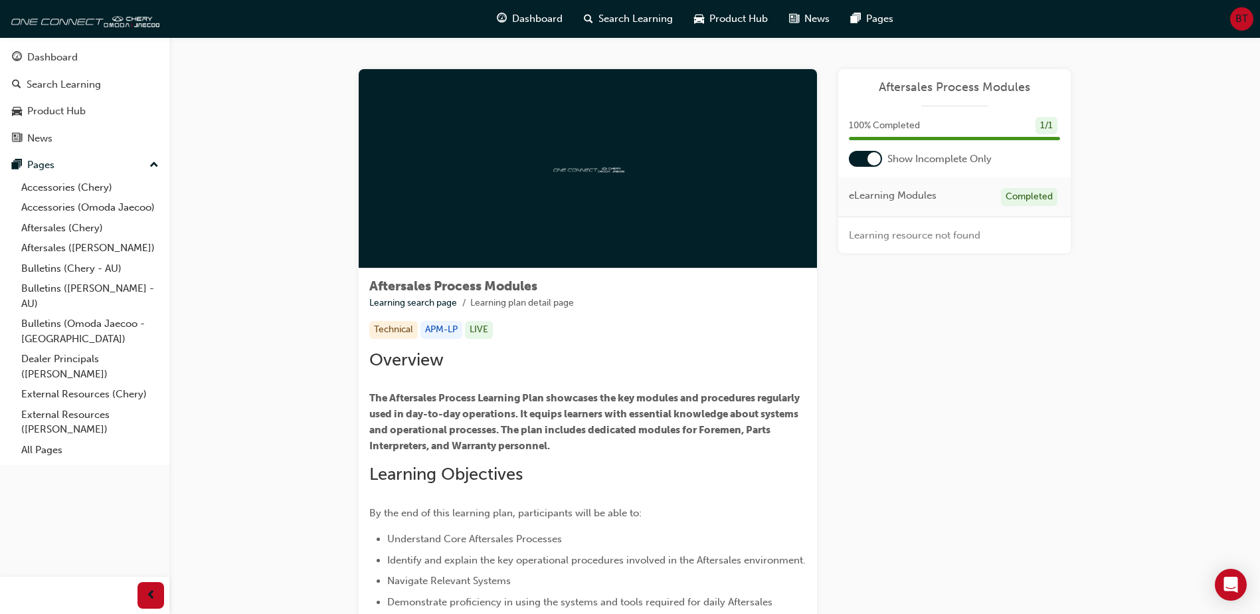
click at [584, 198] on div at bounding box center [588, 168] width 458 height 199
click at [586, 153] on div at bounding box center [588, 168] width 458 height 199
click at [652, 183] on div at bounding box center [588, 168] width 458 height 199
click at [645, 179] on div at bounding box center [588, 168] width 458 height 199
click at [865, 163] on div at bounding box center [865, 159] width 33 height 16
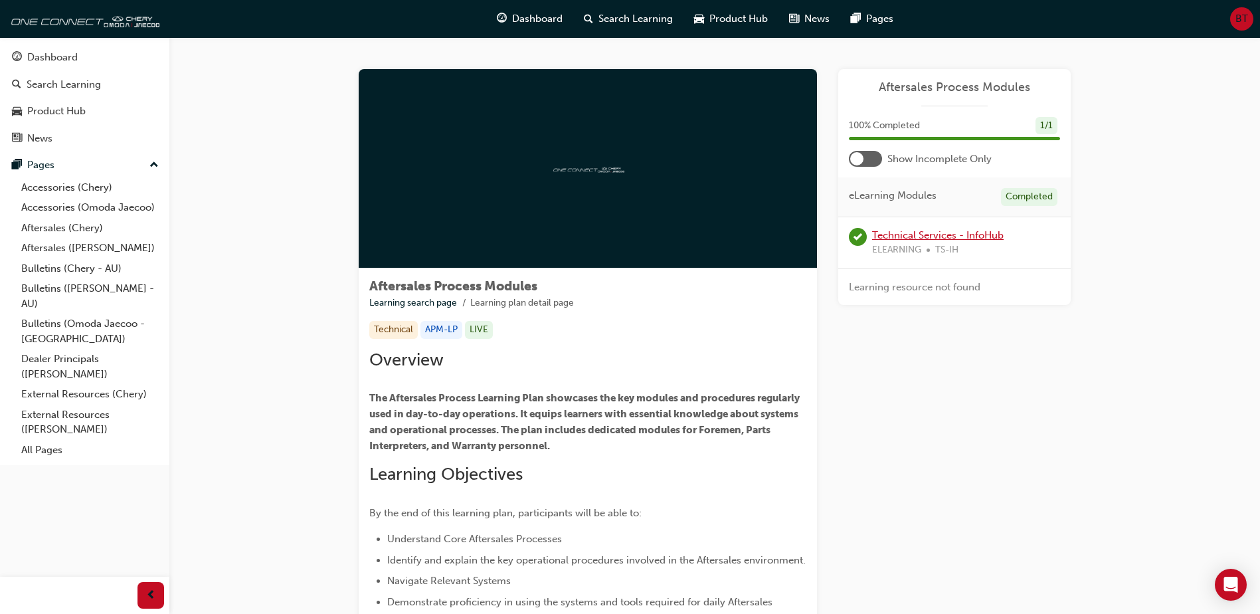
click at [906, 235] on link "Technical Services - InfoHub" at bounding box center [938, 235] width 132 height 12
click at [874, 155] on div at bounding box center [874, 158] width 13 height 13
click at [872, 163] on div at bounding box center [865, 159] width 33 height 16
click at [874, 159] on div at bounding box center [874, 158] width 13 height 13
click at [84, 82] on div "Search Learning" at bounding box center [64, 84] width 74 height 15
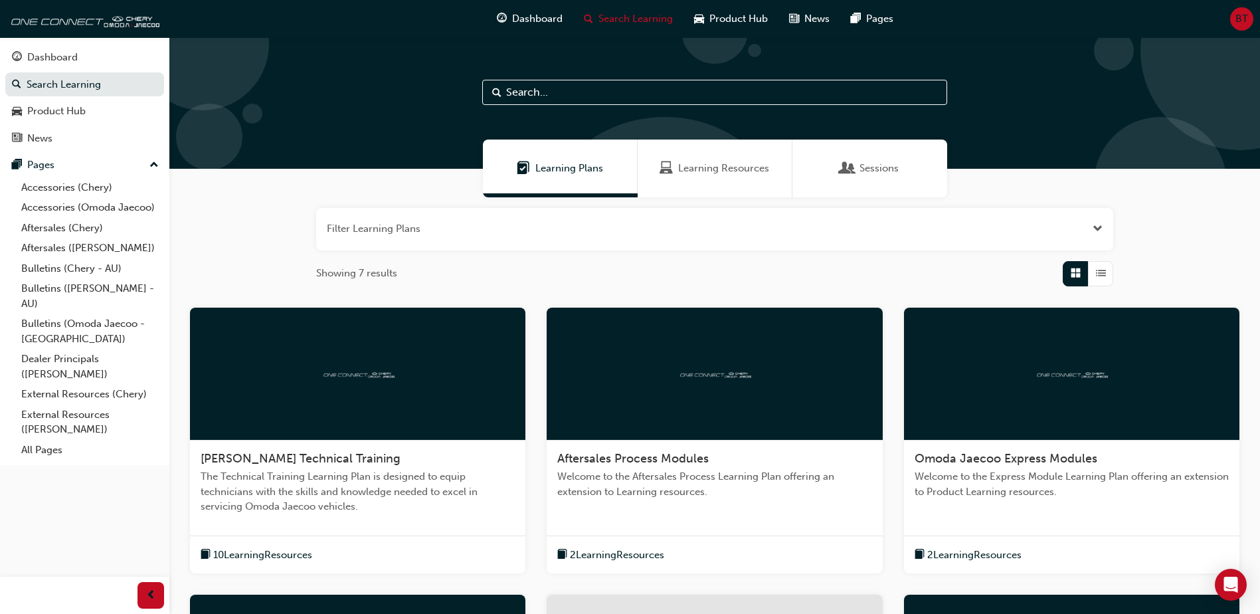
click at [700, 378] on img at bounding box center [714, 373] width 73 height 13
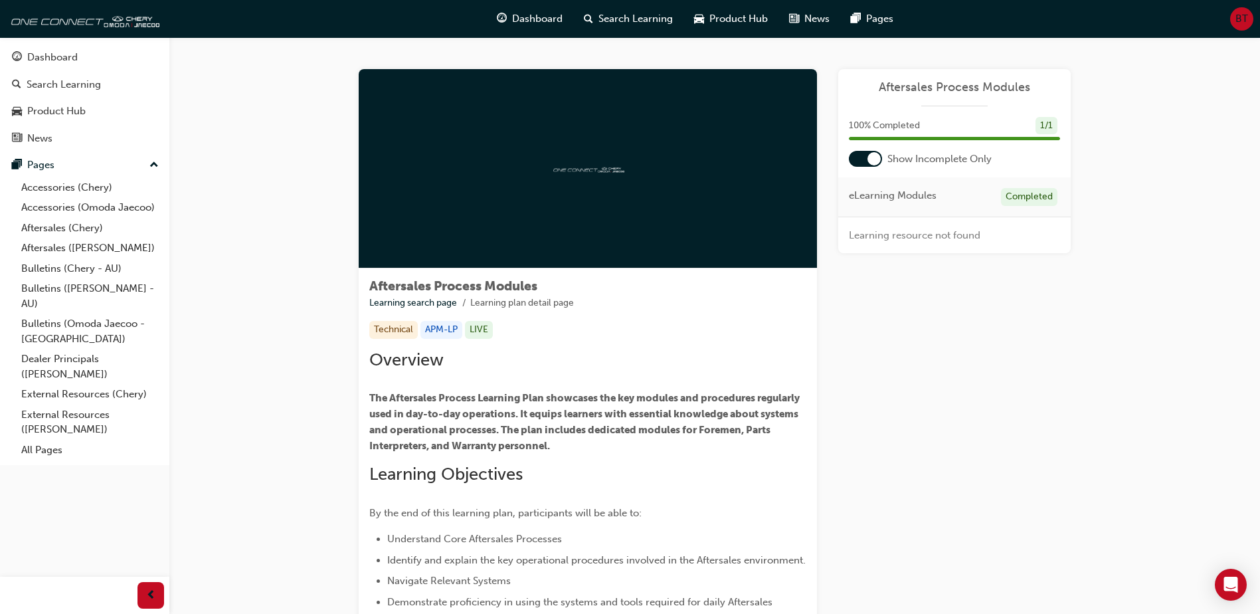
click at [876, 163] on div at bounding box center [874, 158] width 13 height 13
